Goal: Task Accomplishment & Management: Use online tool/utility

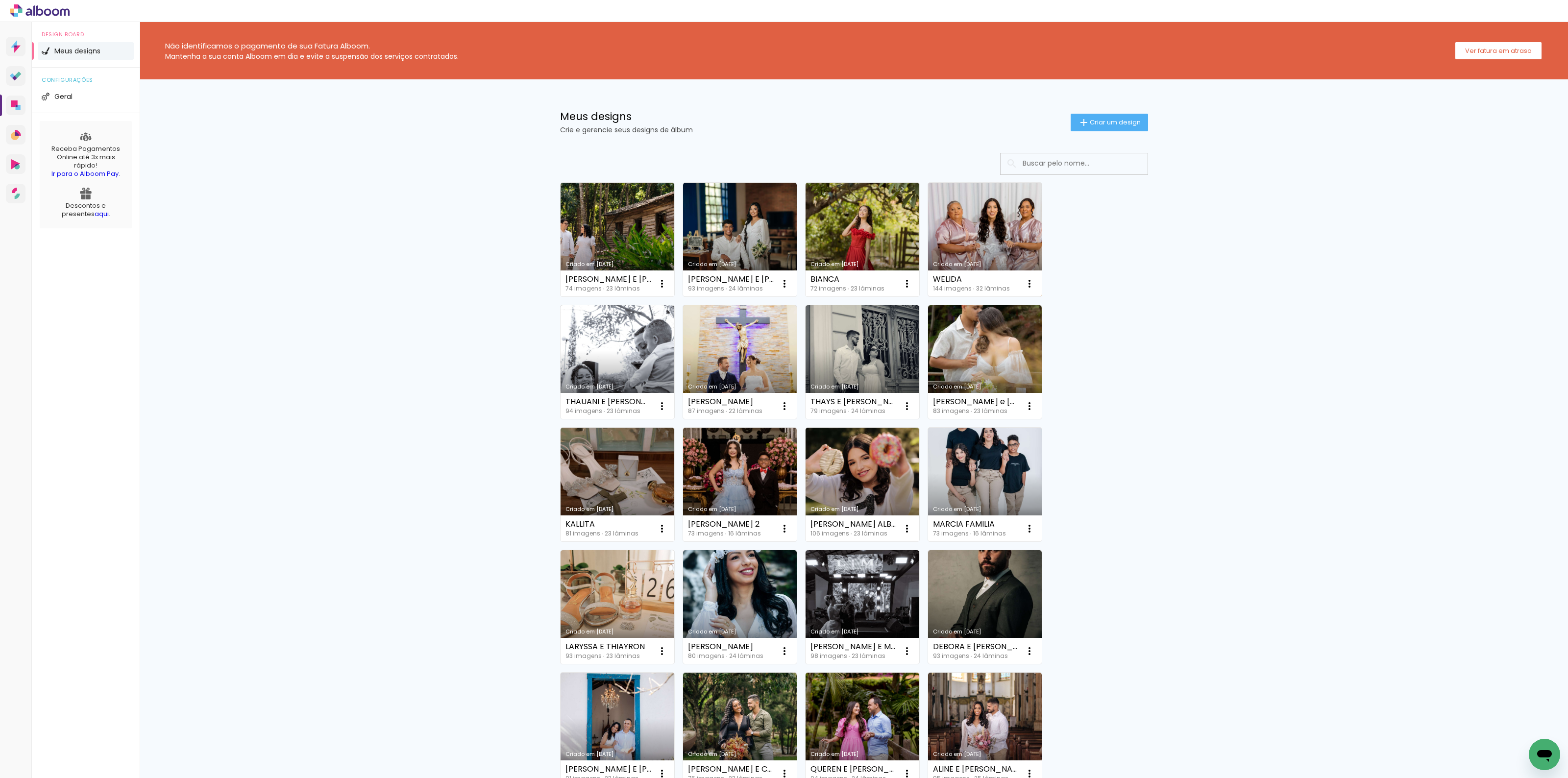
click at [969, 222] on link "Criado em [DATE]" at bounding box center [984, 240] width 114 height 114
